Goal: Find specific page/section: Find specific page/section

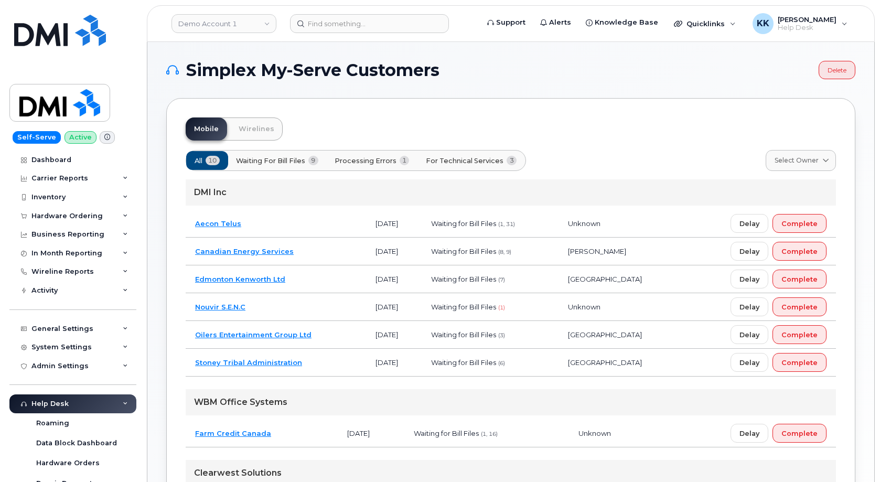
click at [450, 157] on span "For Technical Services" at bounding box center [465, 161] width 78 height 10
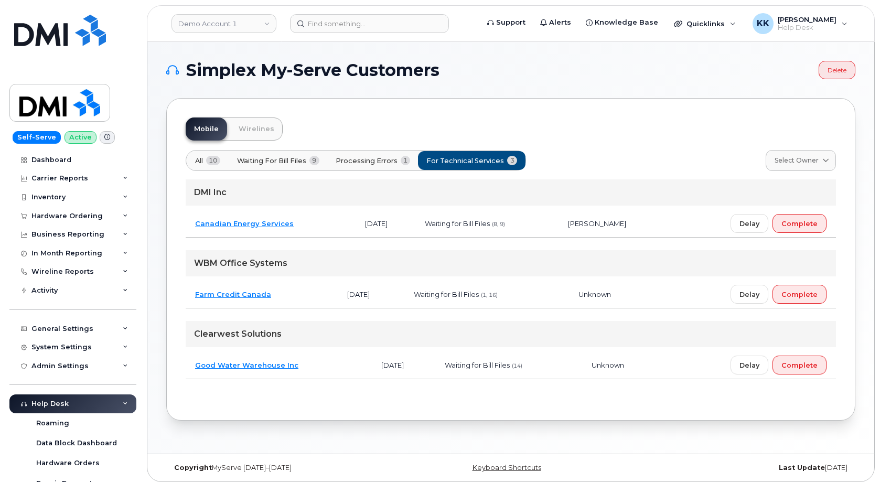
click at [201, 155] on button "All 10" at bounding box center [207, 160] width 43 height 19
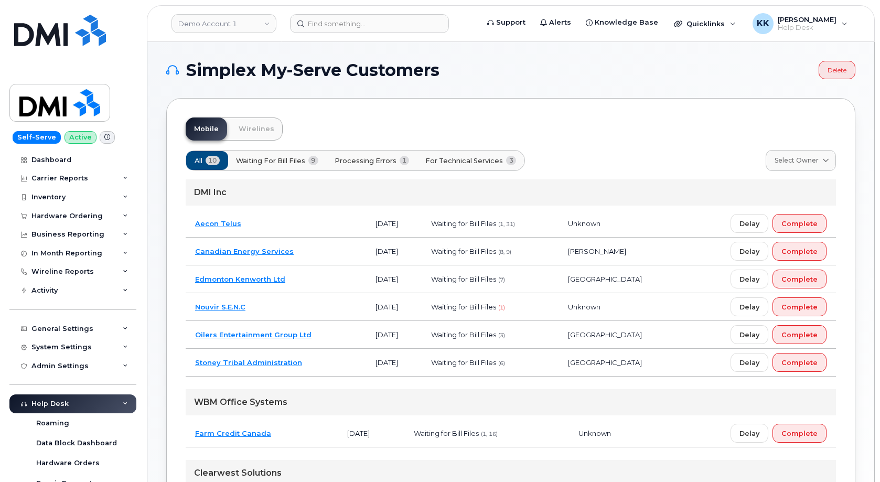
click at [349, 339] on td "Oilers Entertainment Group Ltd" at bounding box center [276, 335] width 181 height 28
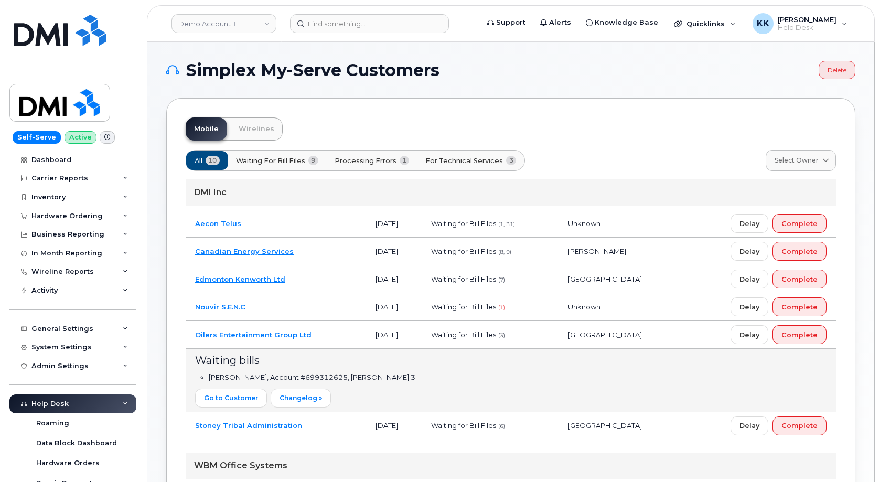
click at [328, 248] on td "Canadian Energy Services" at bounding box center [276, 252] width 181 height 28
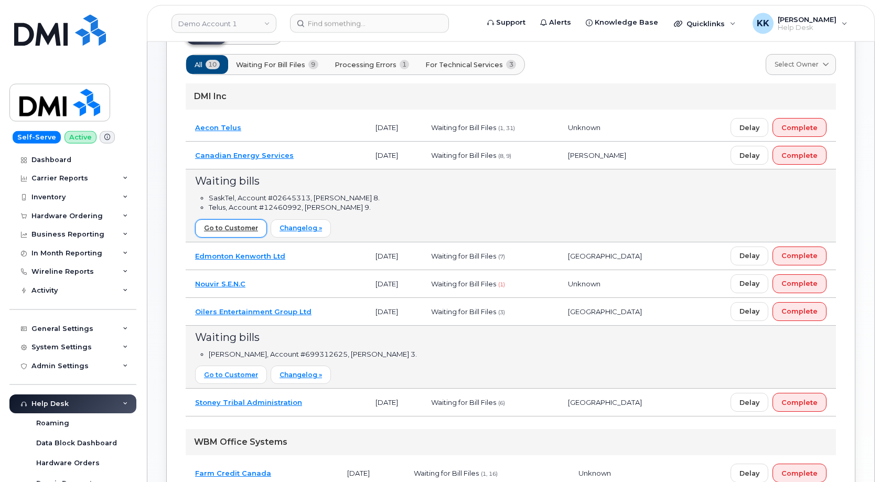
scroll to position [54, 0]
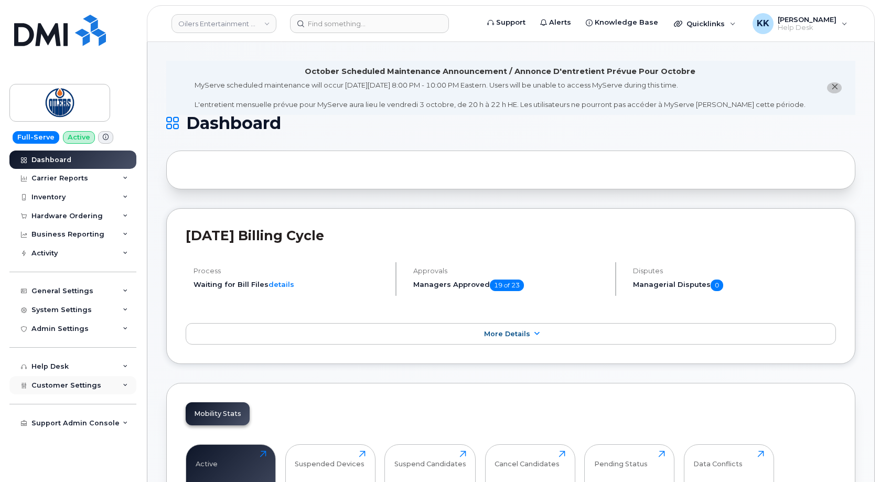
click at [73, 381] on div "Customer Settings" at bounding box center [66, 385] width 70 height 8
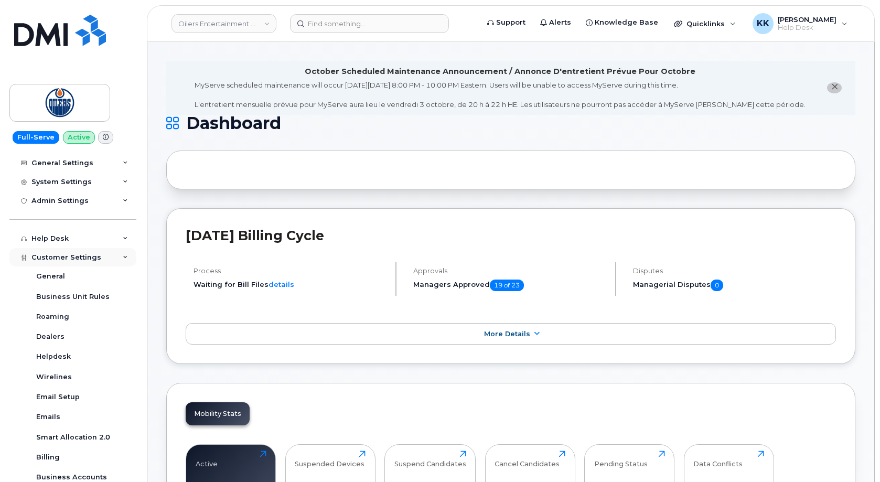
scroll to position [151, 0]
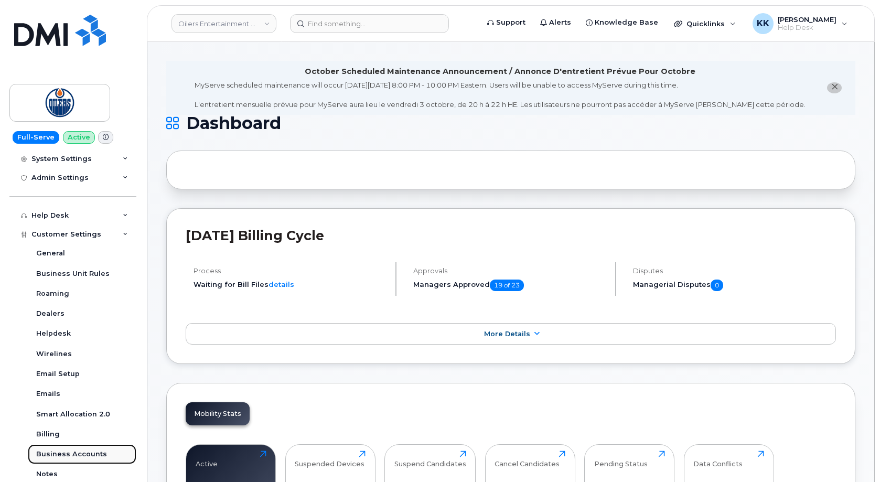
click at [79, 452] on div "Business Accounts" at bounding box center [71, 454] width 71 height 9
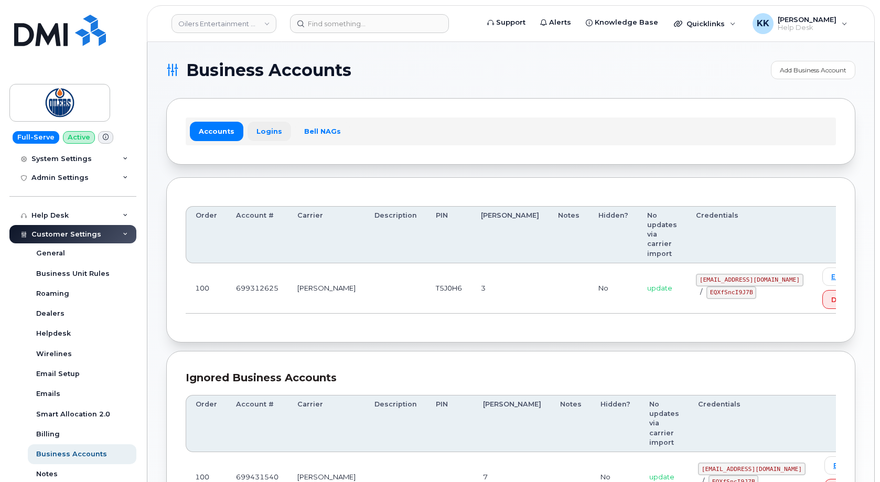
click at [260, 132] on link "Logins" at bounding box center [270, 131] width 44 height 19
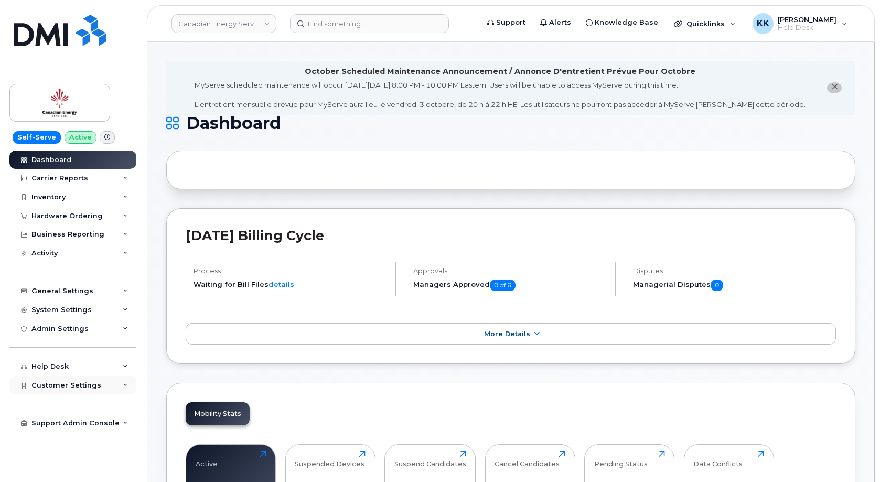
click at [88, 390] on div "Customer Settings" at bounding box center [72, 385] width 127 height 19
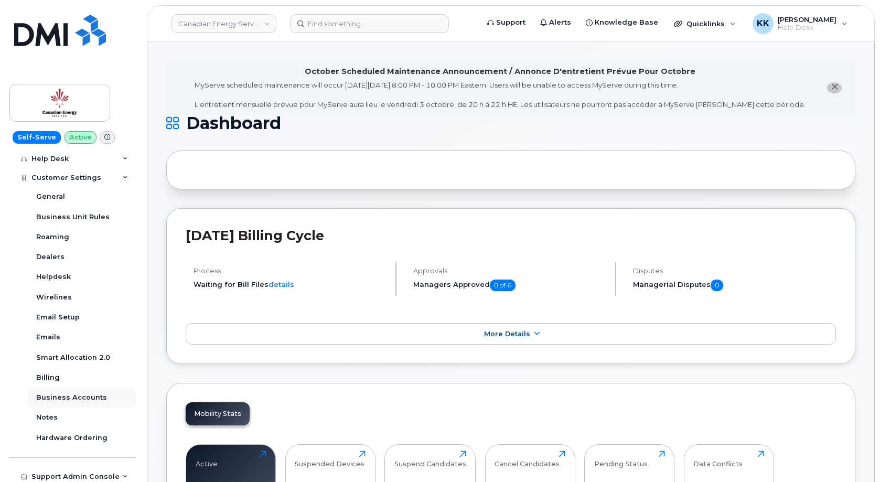
scroll to position [211, 0]
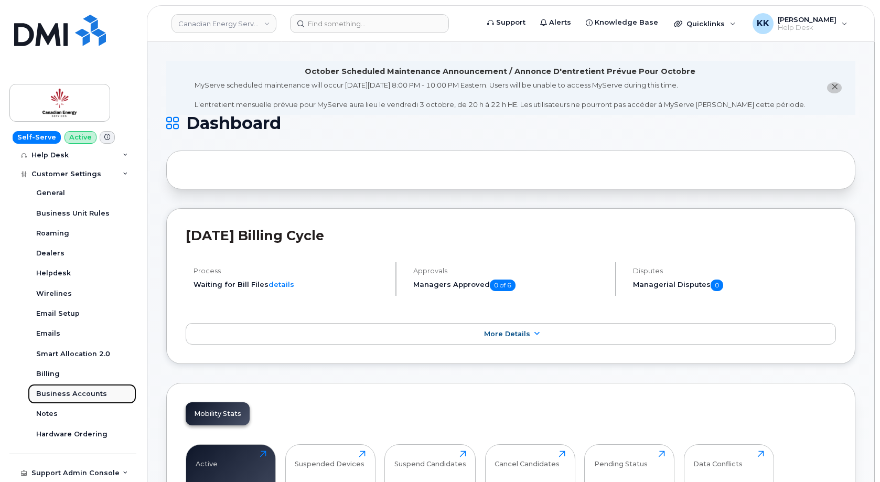
click at [78, 395] on div "Business Accounts" at bounding box center [71, 393] width 71 height 9
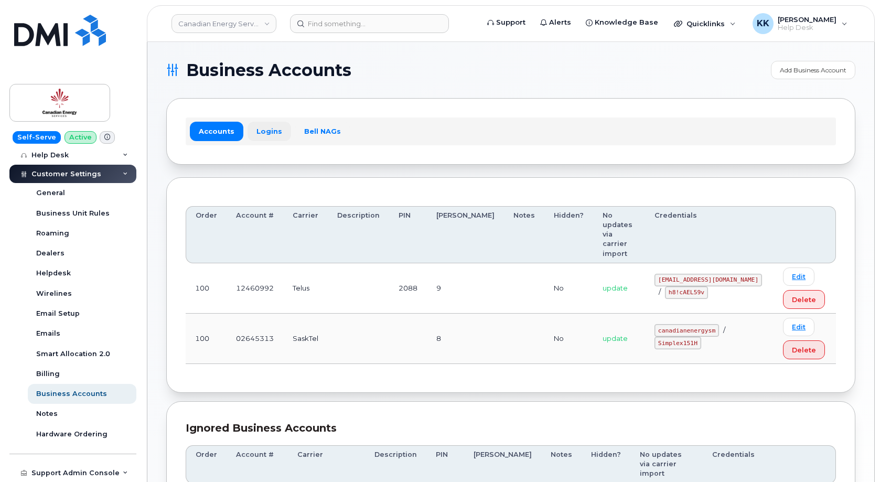
click at [262, 131] on link "Logins" at bounding box center [270, 131] width 44 height 19
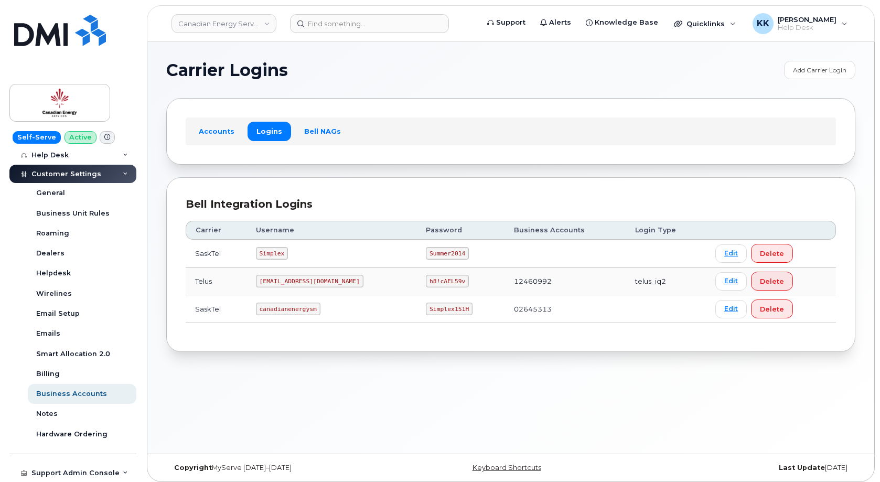
click at [277, 311] on code "canadianenergysm" at bounding box center [288, 309] width 65 height 13
click at [430, 309] on code "Simplex151H" at bounding box center [449, 309] width 47 height 13
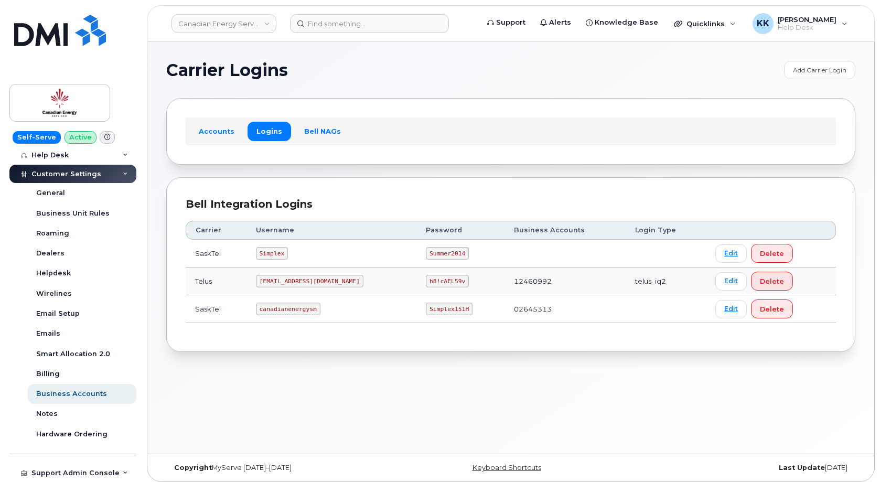
click at [430, 308] on code "Simplex151H" at bounding box center [449, 309] width 47 height 13
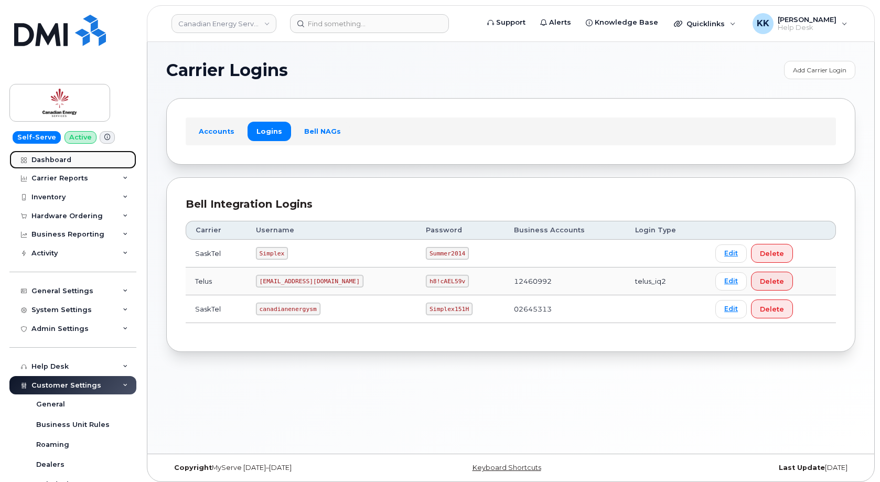
click at [83, 162] on link "Dashboard" at bounding box center [72, 160] width 127 height 19
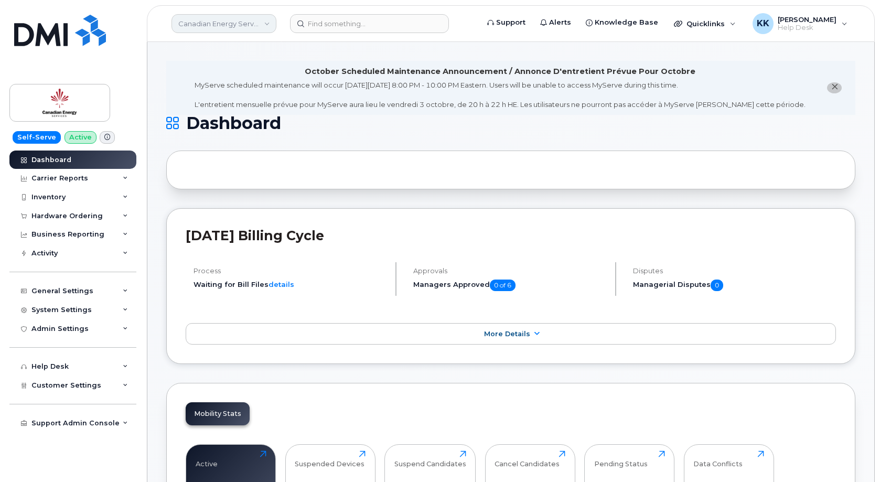
click at [236, 28] on link "Canadian Energy Services" at bounding box center [224, 23] width 105 height 19
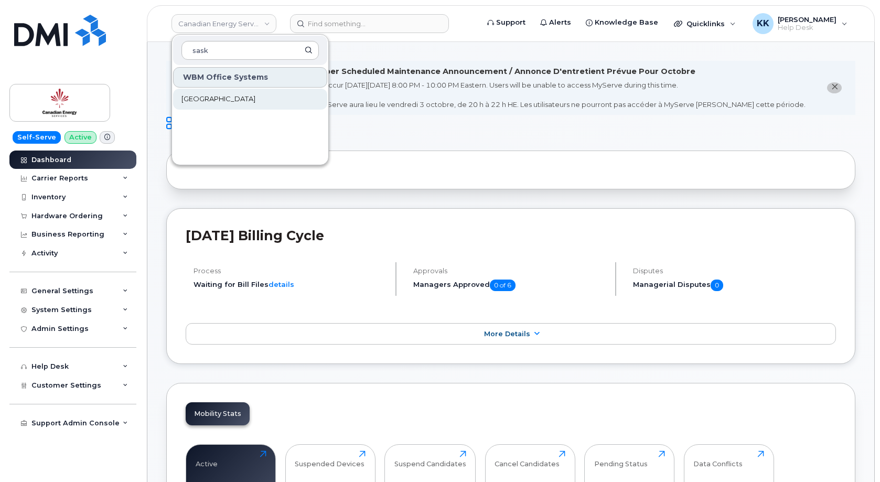
type input "sask"
click at [251, 102] on span "Saskatoon Health Region" at bounding box center [219, 99] width 74 height 10
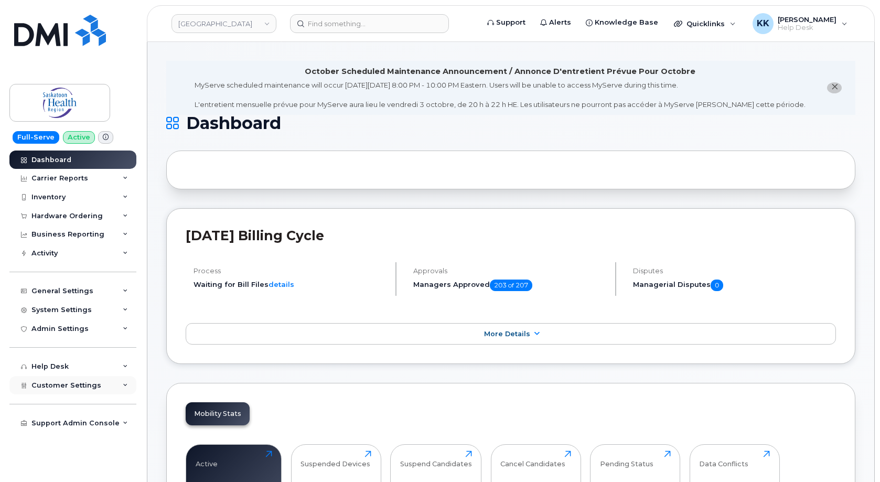
click at [89, 389] on span "Customer Settings" at bounding box center [66, 385] width 70 height 8
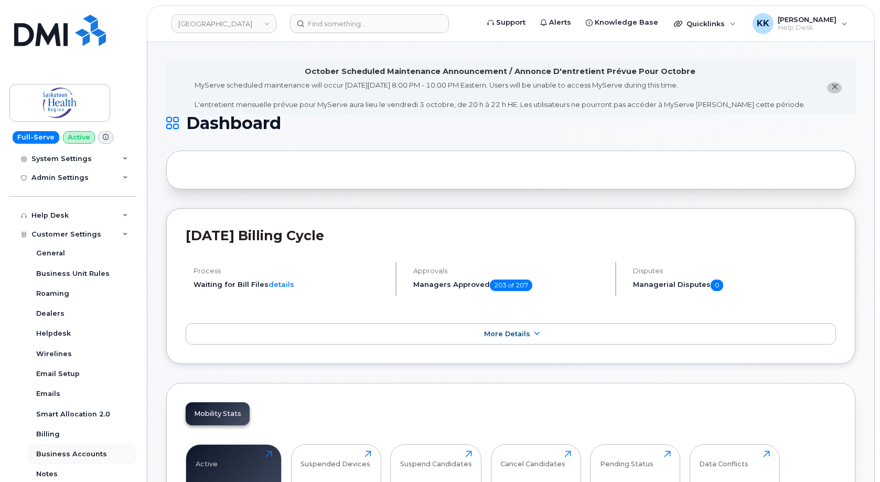
scroll to position [201, 0]
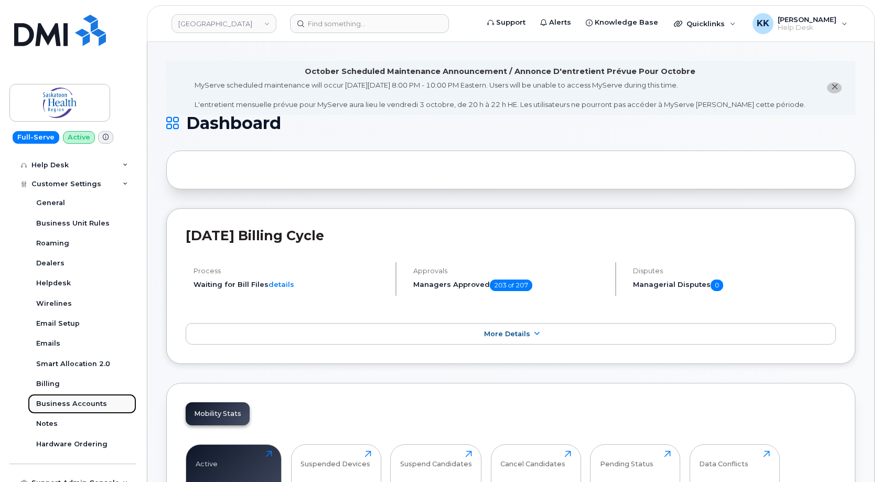
click at [71, 406] on div "Business Accounts" at bounding box center [71, 403] width 71 height 9
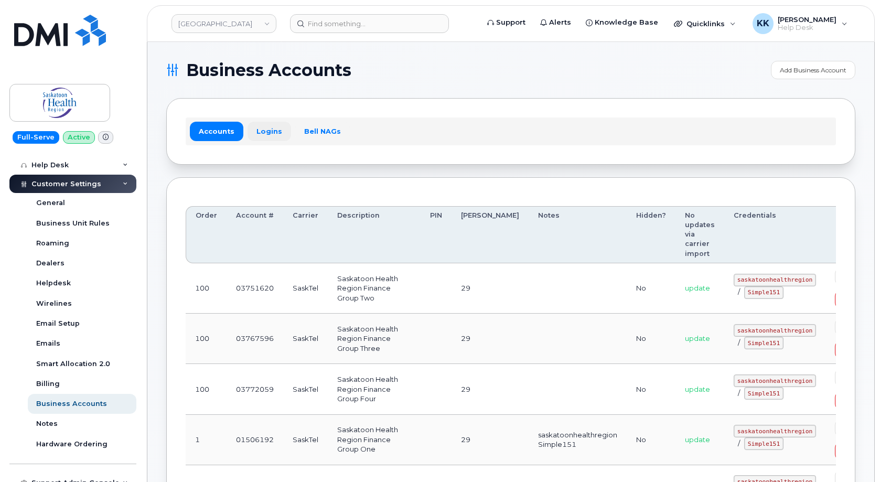
click at [270, 135] on link "Logins" at bounding box center [270, 131] width 44 height 19
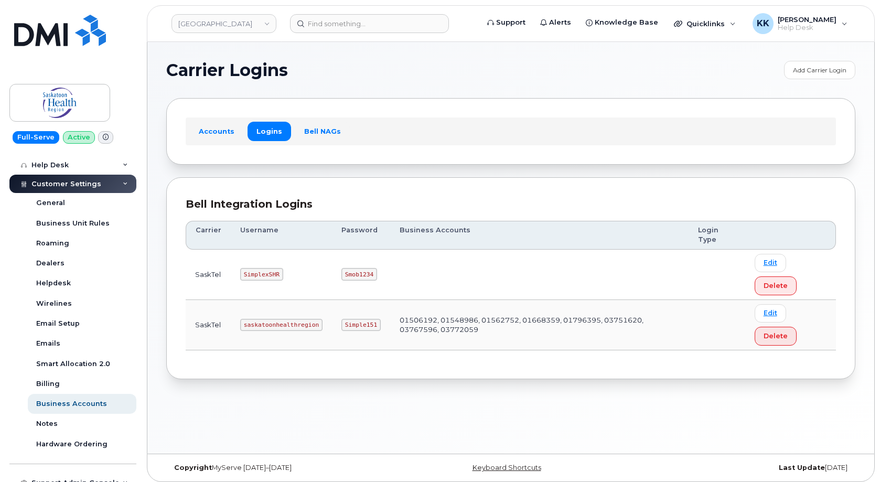
click at [262, 322] on code "saskatoonhealthregion" at bounding box center [281, 325] width 82 height 13
copy code "saskatoonhealthregion"
click at [364, 327] on code "Simple151" at bounding box center [361, 325] width 39 height 13
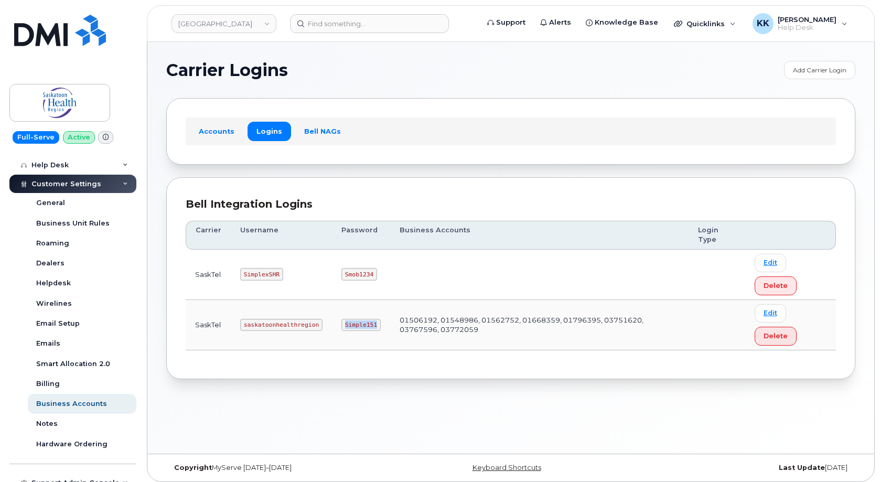
copy code "Simple151"
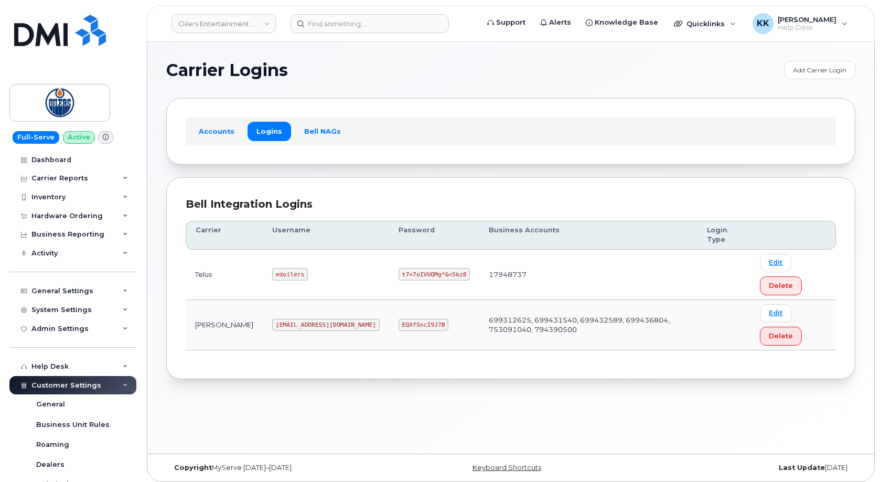
scroll to position [151, 0]
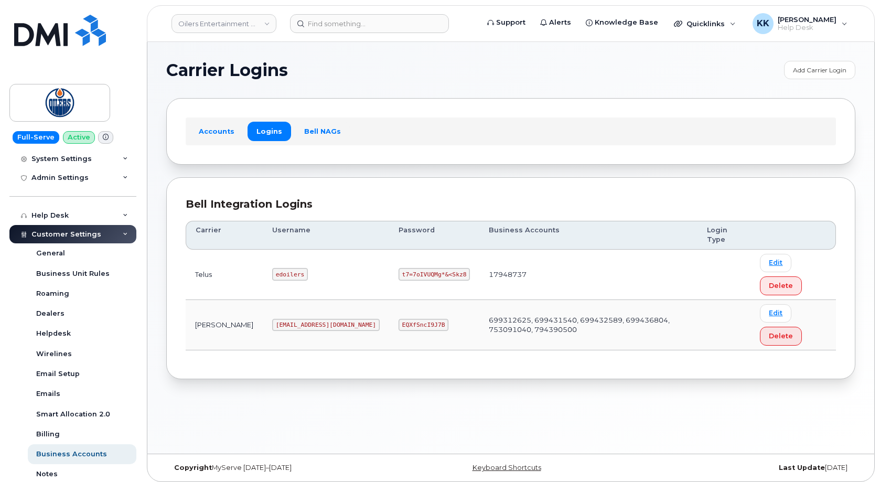
click at [272, 326] on code "[EMAIL_ADDRESS][DOMAIN_NAME]" at bounding box center [326, 325] width 108 height 13
click at [399, 326] on code "EQXfSncI9J7B" at bounding box center [424, 325] width 50 height 13
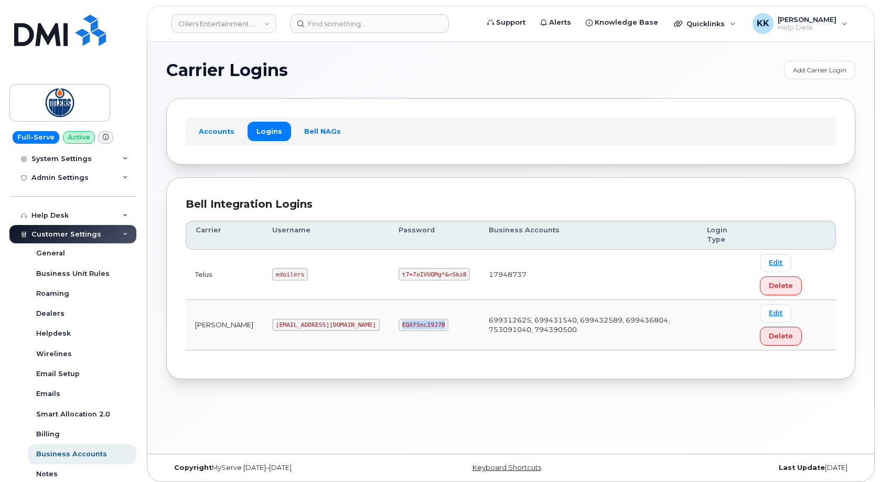
copy code "EQXfSncI9J7B"
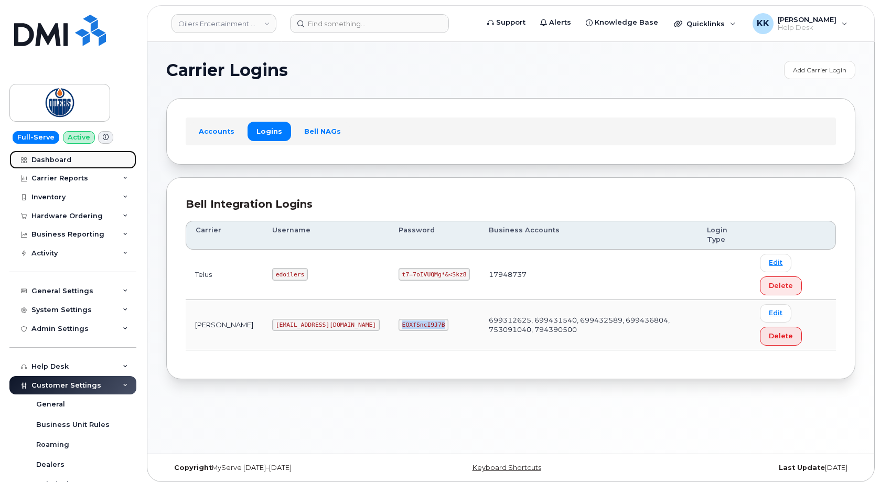
click at [50, 158] on div "Dashboard" at bounding box center [51, 160] width 40 height 8
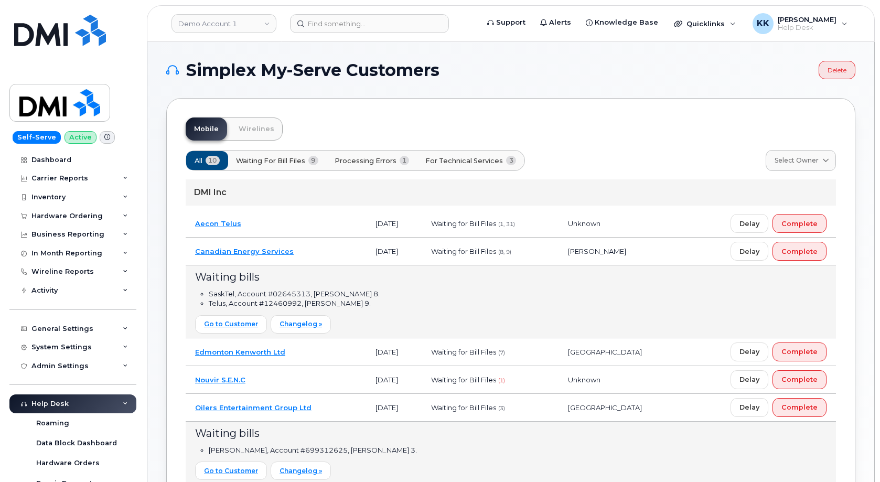
scroll to position [54, 0]
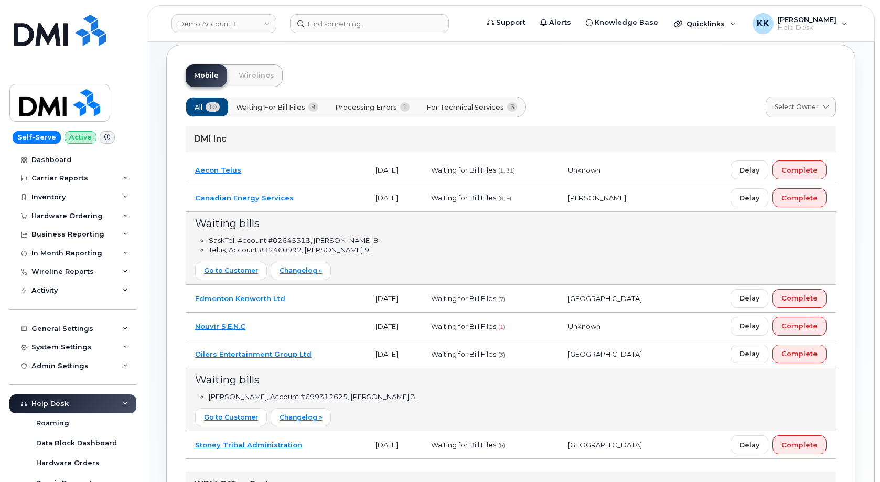
click at [388, 114] on button "Processing Errors 1" at bounding box center [372, 107] width 93 height 19
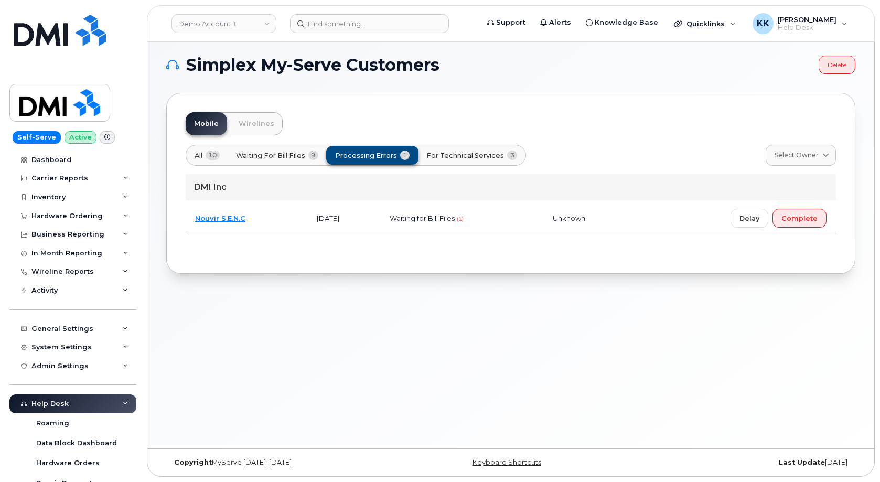
scroll to position [5, 0]
click at [198, 160] on span "All" at bounding box center [199, 156] width 8 height 10
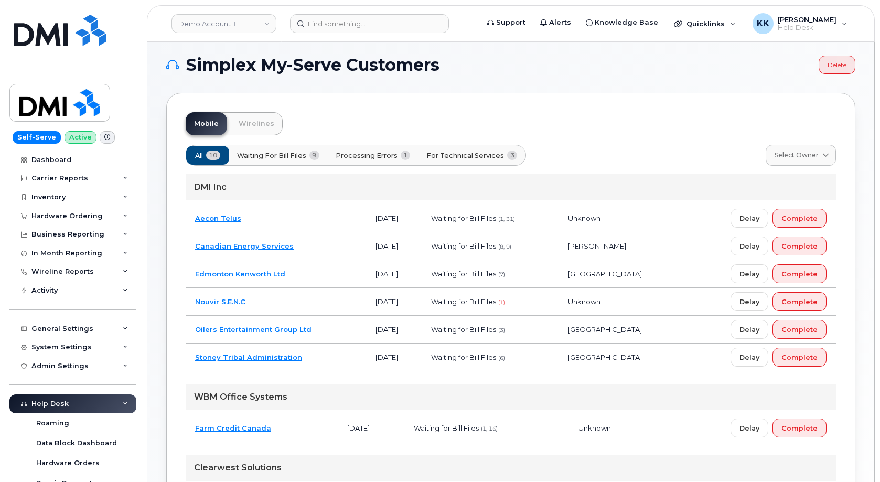
scroll to position [188, 0]
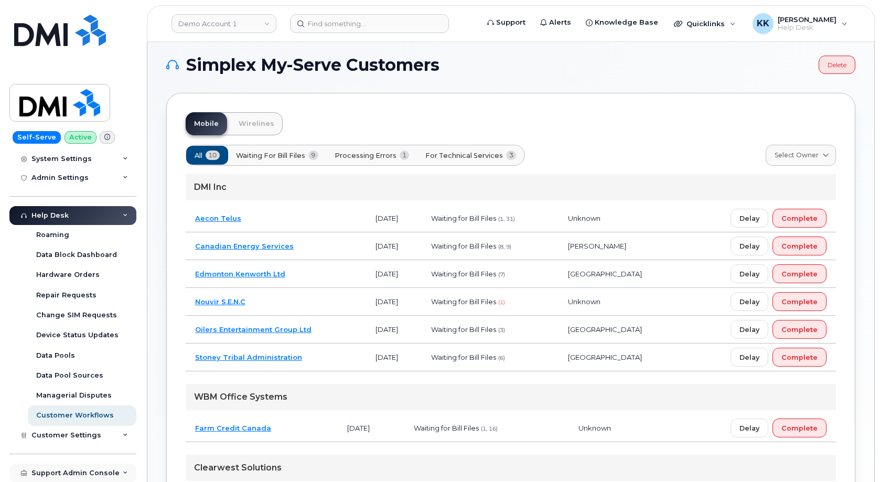
click at [63, 471] on div "Support Admin Console" at bounding box center [75, 473] width 88 height 8
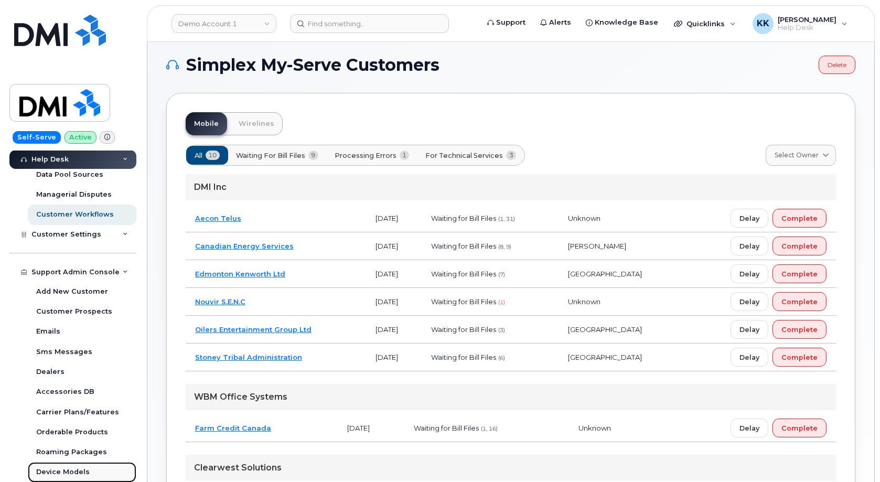
click at [68, 466] on link "Device Models" at bounding box center [82, 472] width 109 height 20
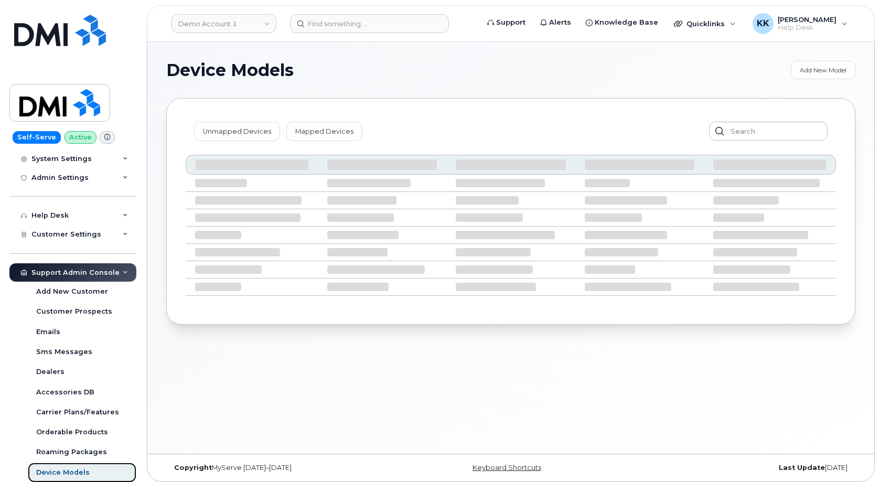
scroll to position [188, 0]
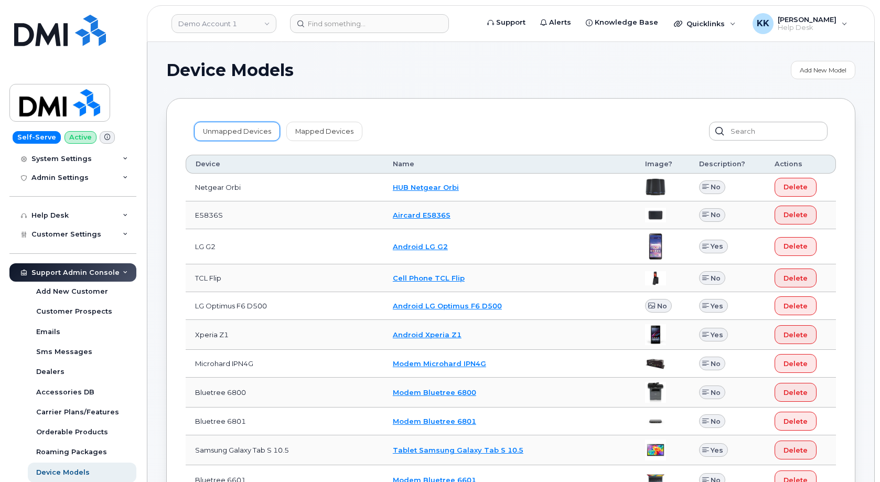
click at [218, 128] on link "Unmapped Devices" at bounding box center [237, 131] width 86 height 19
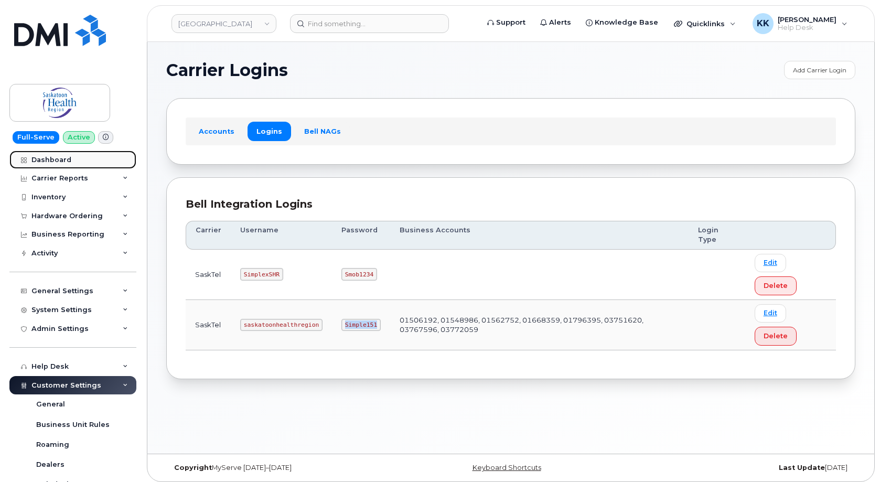
click at [60, 158] on div "Dashboard" at bounding box center [51, 160] width 40 height 8
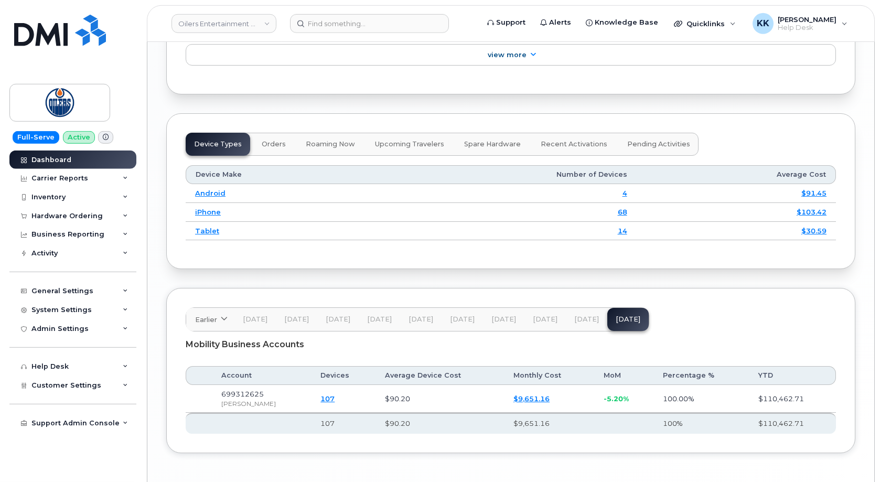
scroll to position [1352, 0]
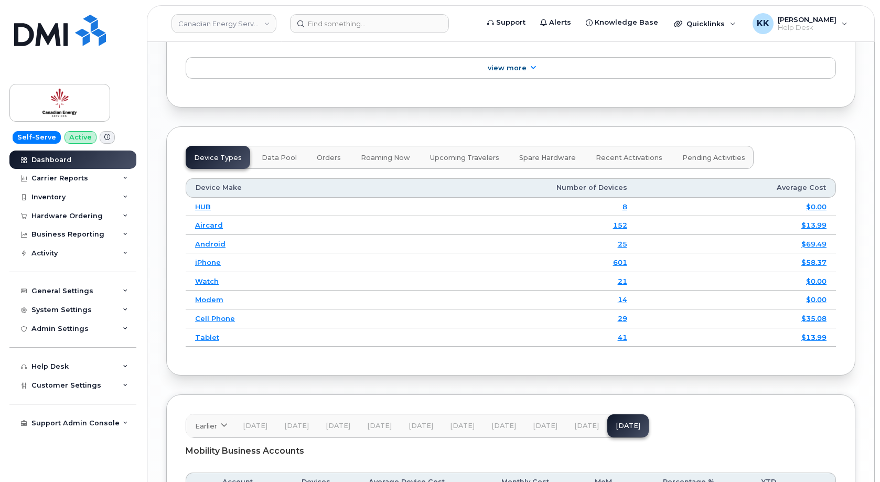
scroll to position [1446, 0]
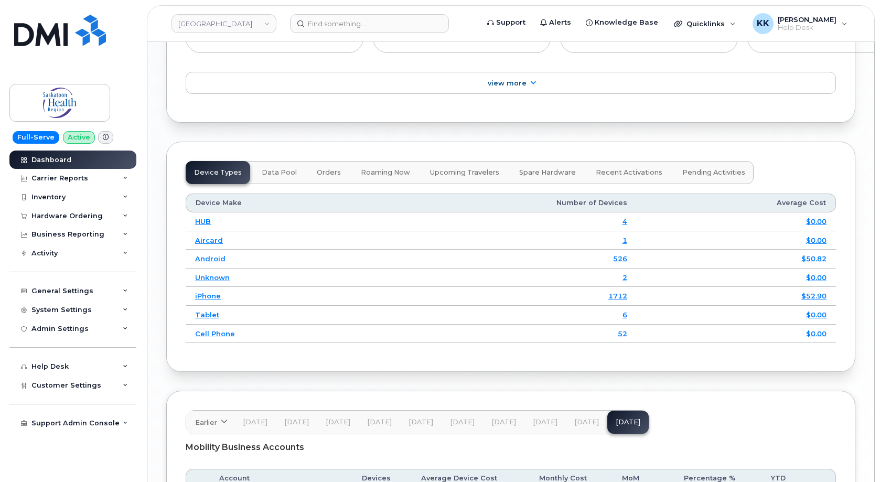
scroll to position [1427, 0]
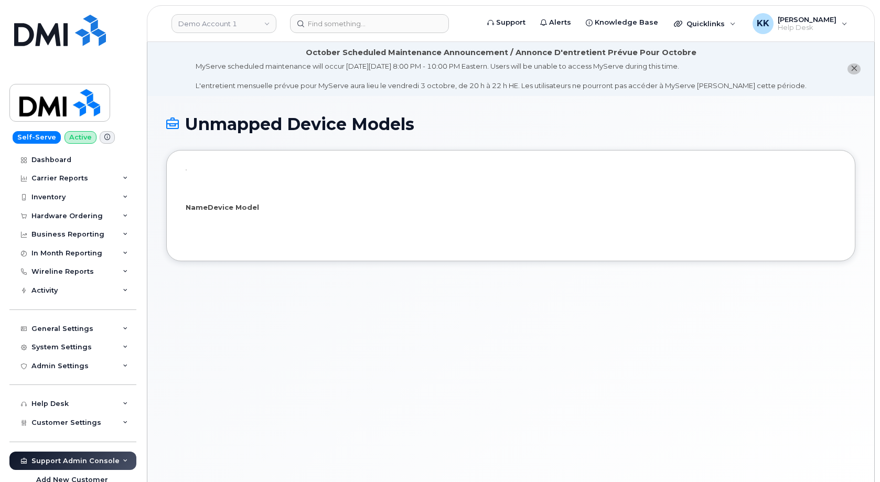
select select "25"
